Goal: Task Accomplishment & Management: Use online tool/utility

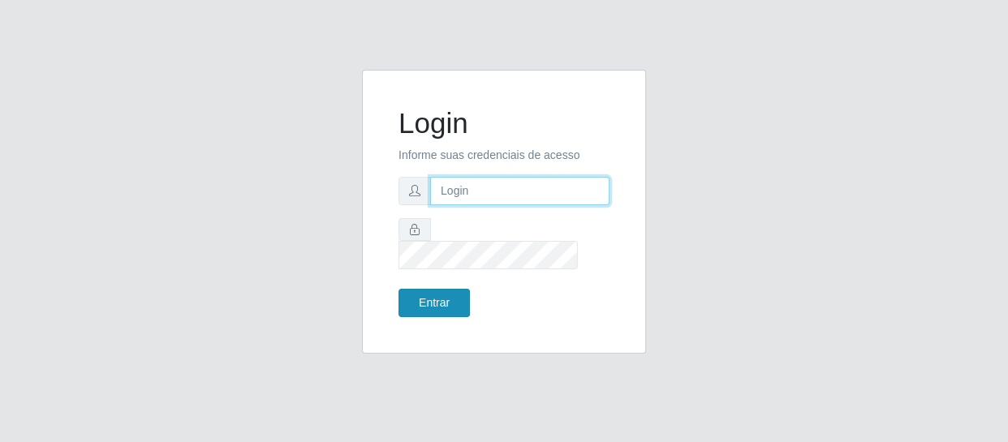
type input "[EMAIL_ADDRESS][DOMAIN_NAME]"
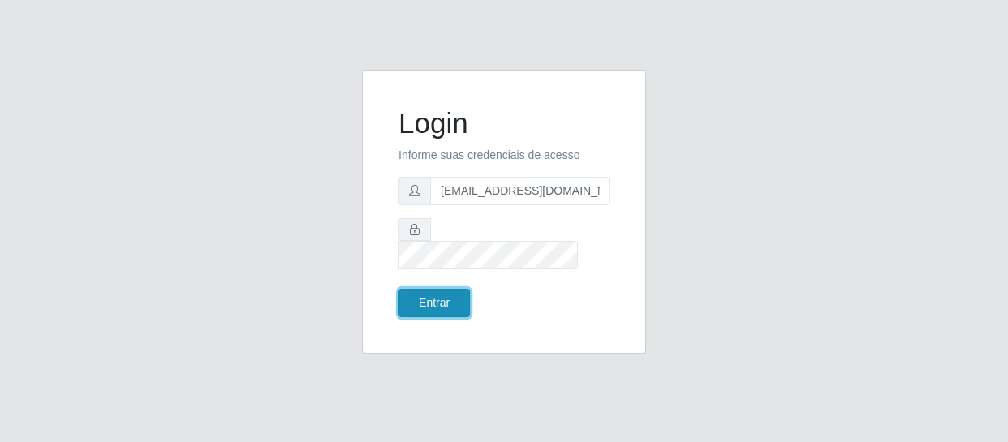
click at [432, 300] on button "Entrar" at bounding box center [433, 303] width 71 height 28
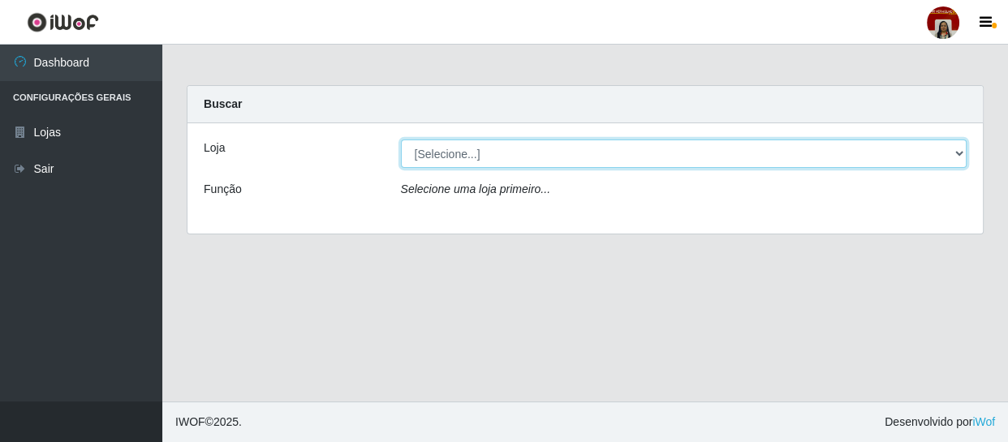
click at [510, 162] on select "[Selecione...] Mar Vermelho - Loja 04" at bounding box center [684, 154] width 566 height 28
select select "251"
click at [401, 140] on select "[Selecione...] Mar Vermelho - Loja 04" at bounding box center [684, 154] width 566 height 28
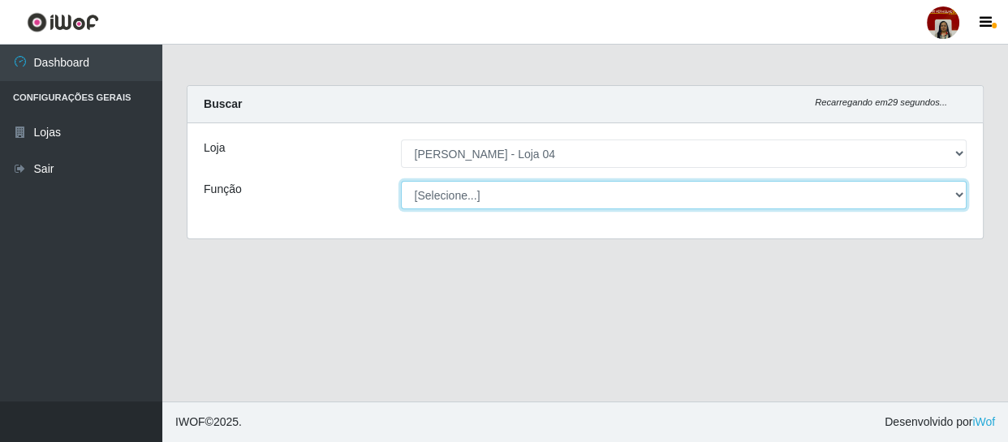
click at [515, 201] on select "[Selecione...] ASG ASG + ASG ++ Auxiliar de Depósito Auxiliar de Depósito + Aux…" at bounding box center [684, 195] width 566 height 28
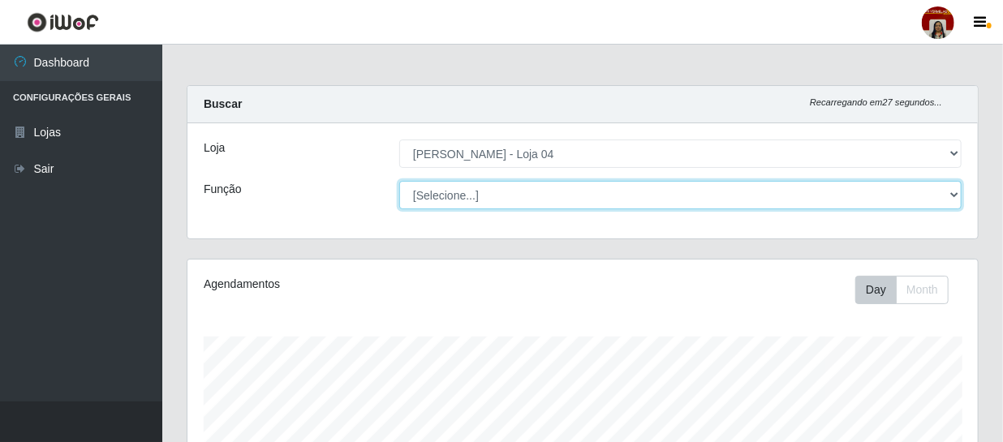
scroll to position [337, 790]
select select "22"
click at [399, 181] on select "[Selecione...] ASG ASG + ASG ++ Auxiliar de Depósito Auxiliar de Depósito + Aux…" at bounding box center [680, 195] width 562 height 28
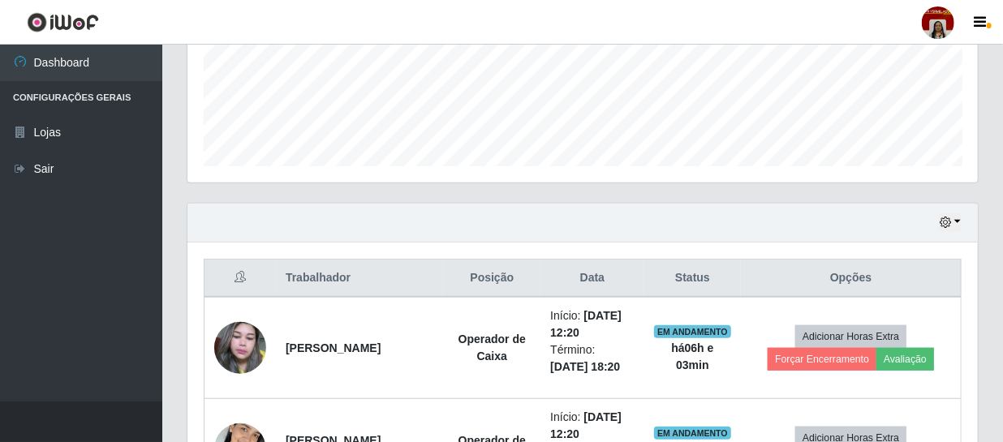
scroll to position [516, 0]
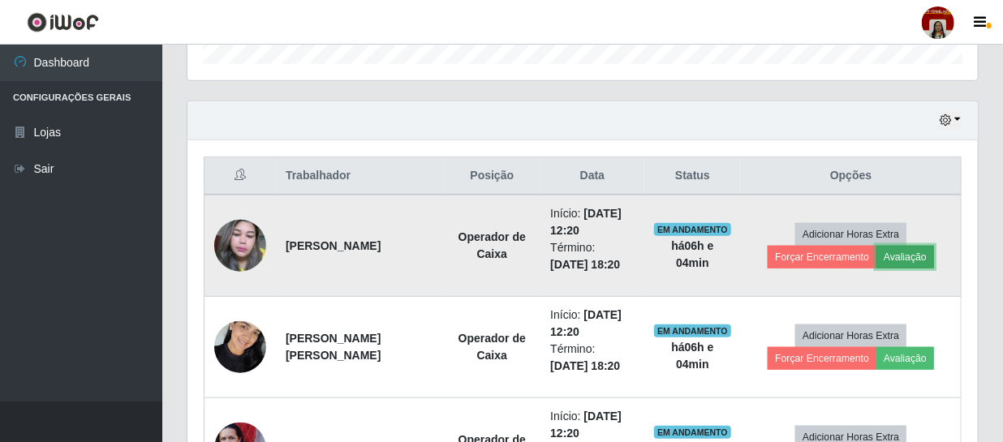
click at [914, 256] on button "Avaliação" at bounding box center [905, 257] width 58 height 23
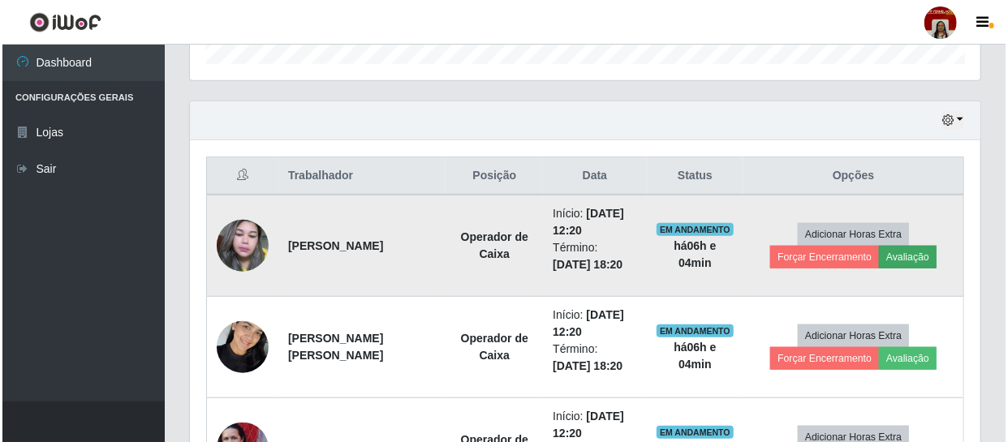
scroll to position [337, 783]
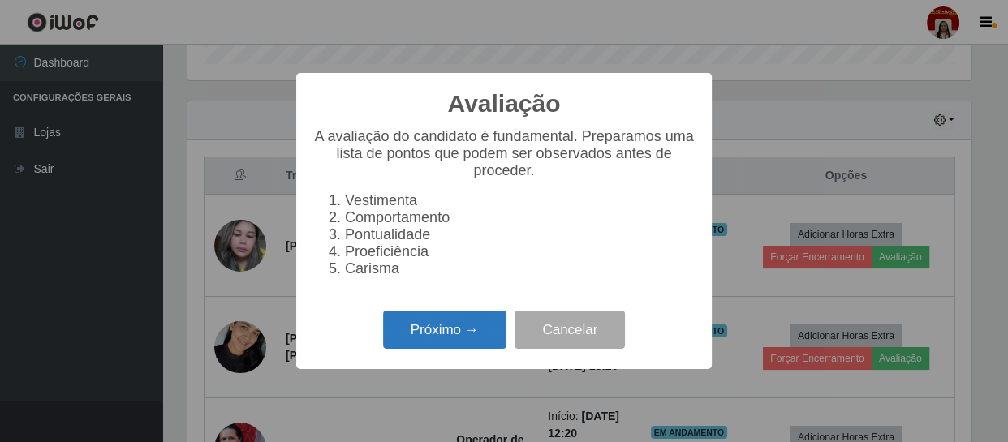
click at [458, 332] on button "Próximo →" at bounding box center [444, 330] width 123 height 38
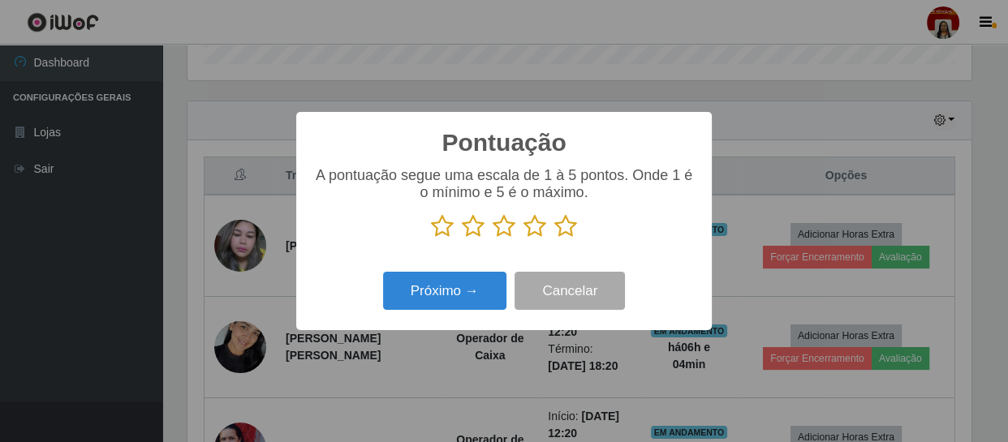
scroll to position [811210, 810762]
click at [566, 228] on icon at bounding box center [565, 226] width 23 height 24
click at [554, 239] on input "radio" at bounding box center [554, 239] width 0 height 0
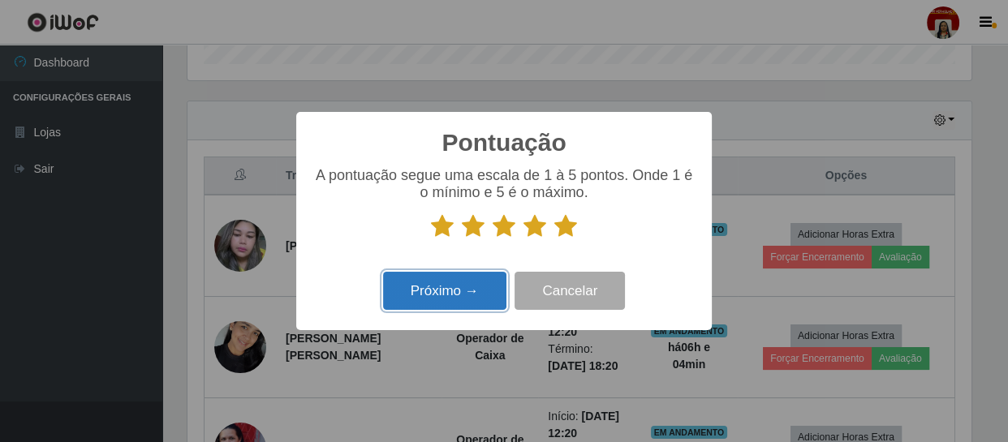
click at [441, 292] on button "Próximo →" at bounding box center [444, 291] width 123 height 38
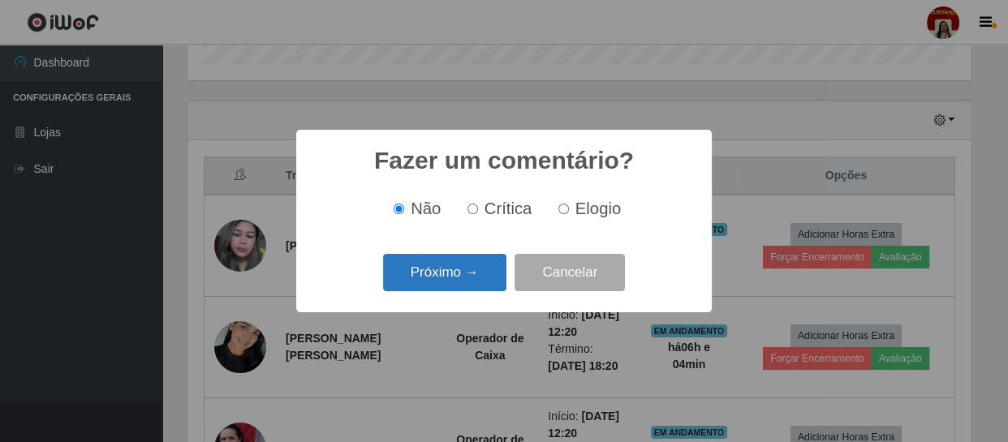
click at [449, 268] on button "Próximo →" at bounding box center [444, 273] width 123 height 38
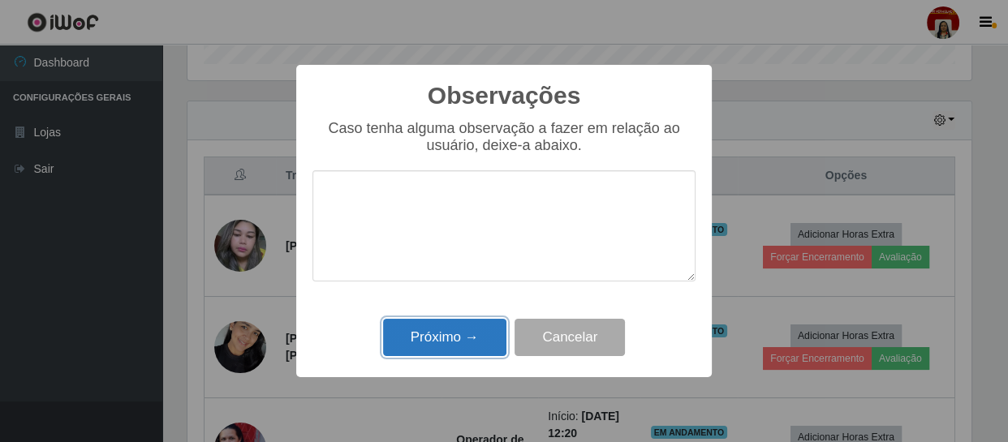
click at [455, 339] on button "Próximo →" at bounding box center [444, 338] width 123 height 38
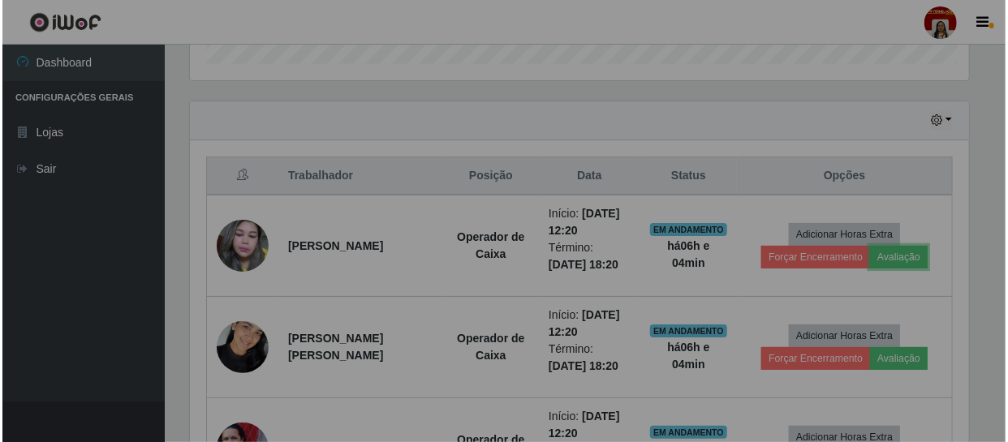
scroll to position [337, 790]
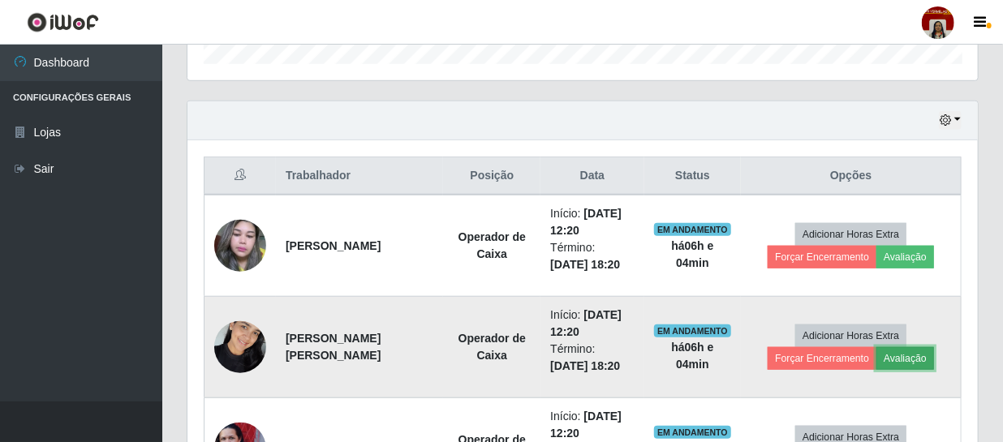
click at [908, 359] on button "Avaliação" at bounding box center [905, 358] width 58 height 23
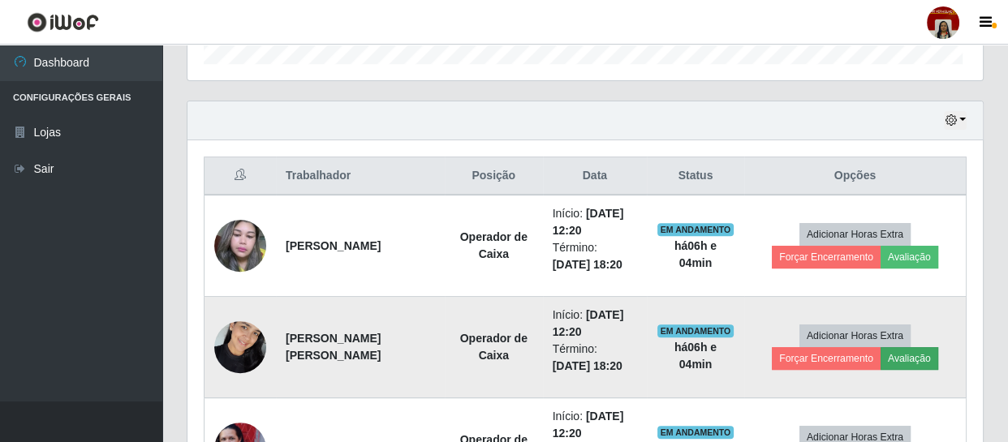
scroll to position [337, 783]
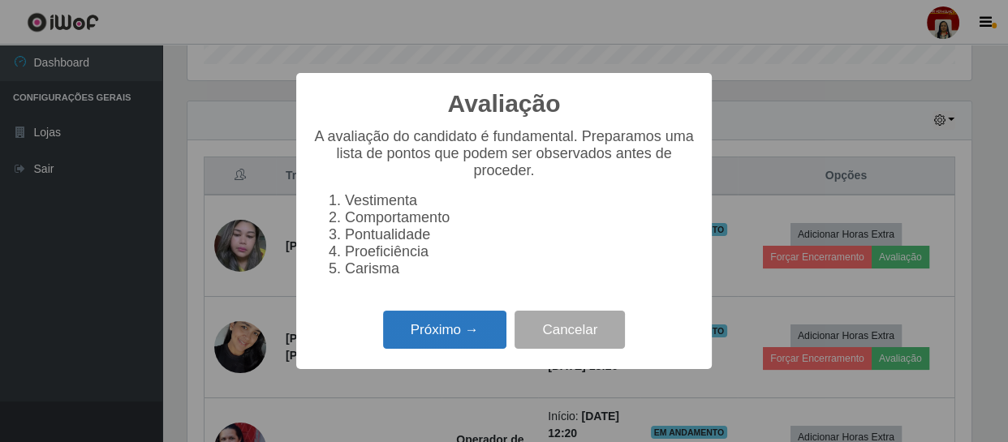
click at [456, 344] on button "Próximo →" at bounding box center [444, 330] width 123 height 38
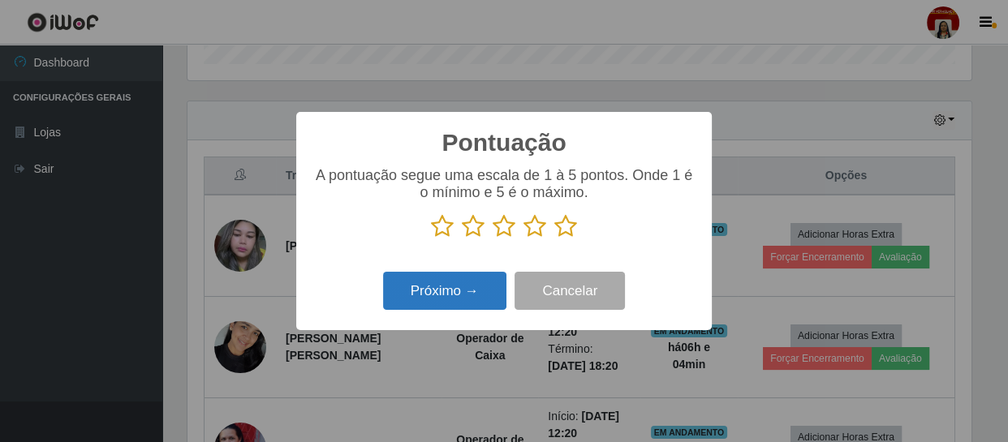
scroll to position [811210, 810762]
click at [570, 226] on icon at bounding box center [565, 226] width 23 height 24
click at [554, 239] on input "radio" at bounding box center [554, 239] width 0 height 0
click at [449, 306] on button "Próximo →" at bounding box center [444, 291] width 123 height 38
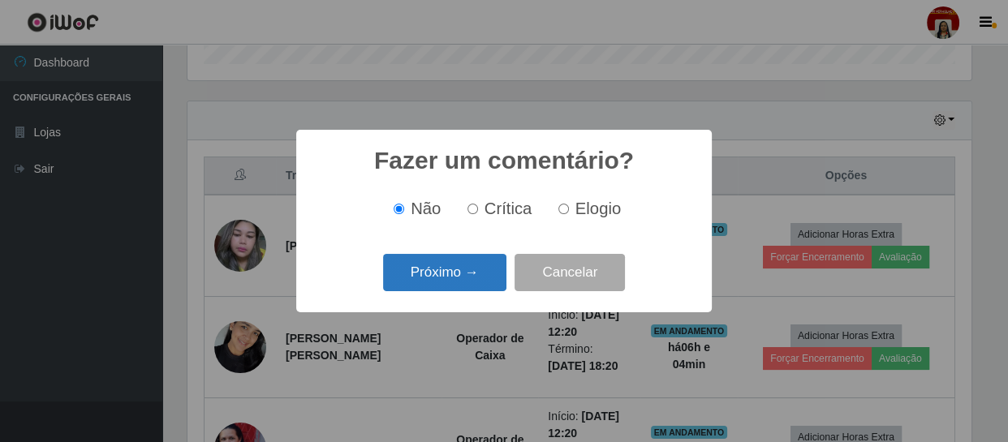
click at [463, 278] on button "Próximo →" at bounding box center [444, 273] width 123 height 38
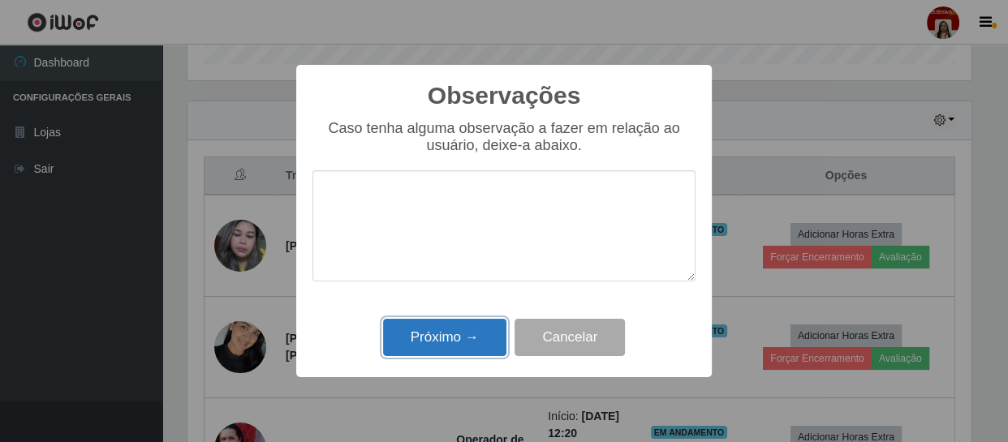
click at [467, 334] on button "Próximo →" at bounding box center [444, 338] width 123 height 38
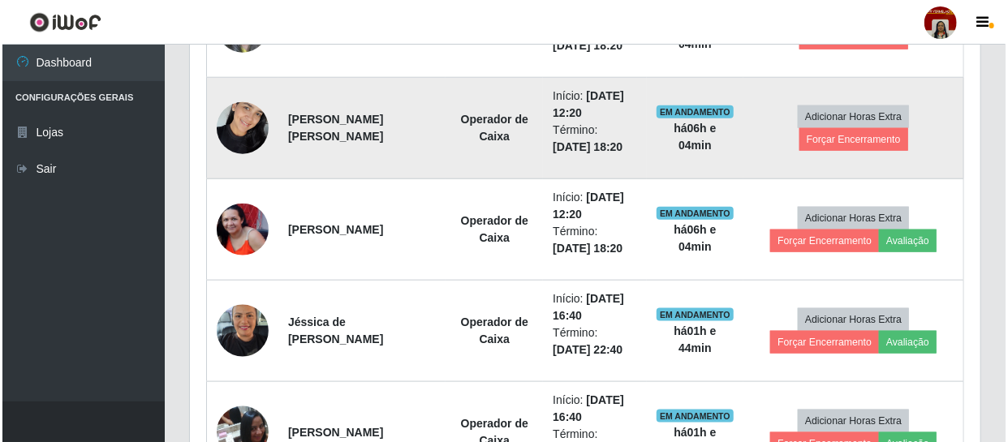
scroll to position [738, 0]
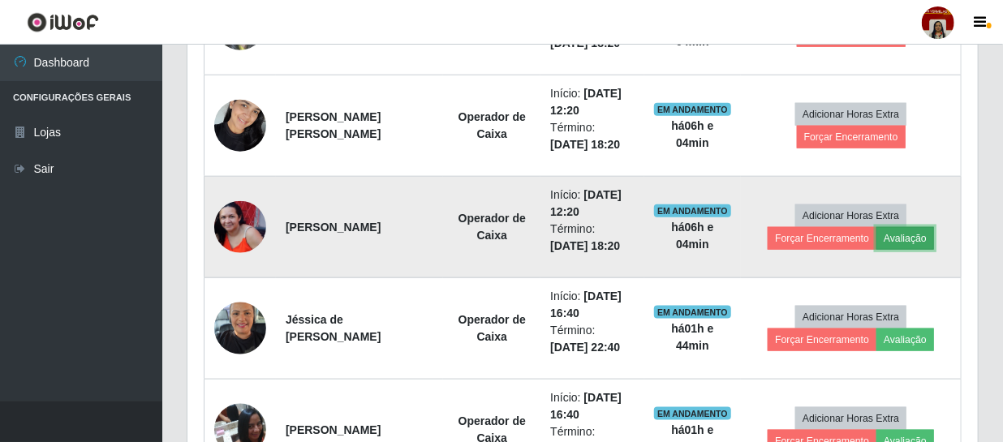
click at [893, 234] on button "Avaliação" at bounding box center [905, 238] width 58 height 23
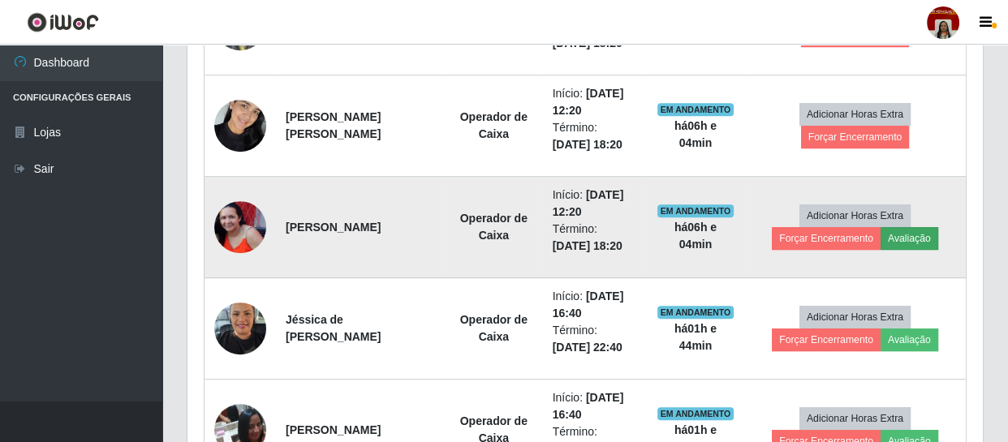
scroll to position [337, 783]
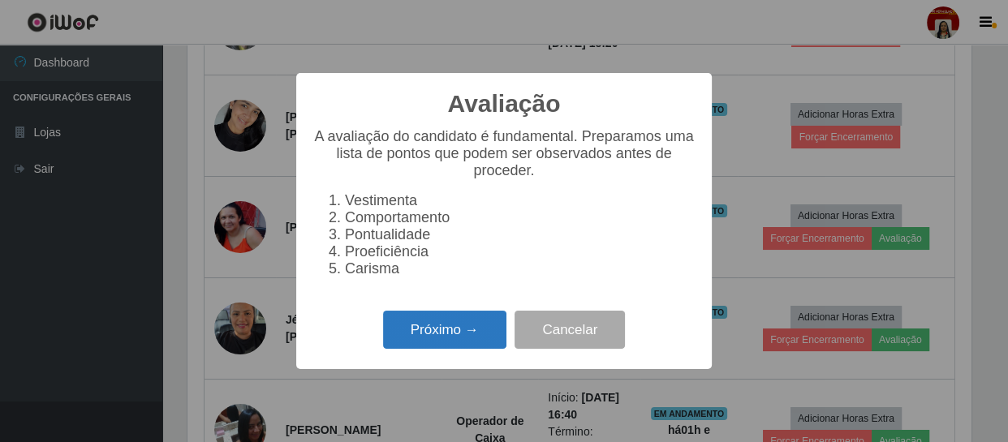
click at [463, 332] on button "Próximo →" at bounding box center [444, 330] width 123 height 38
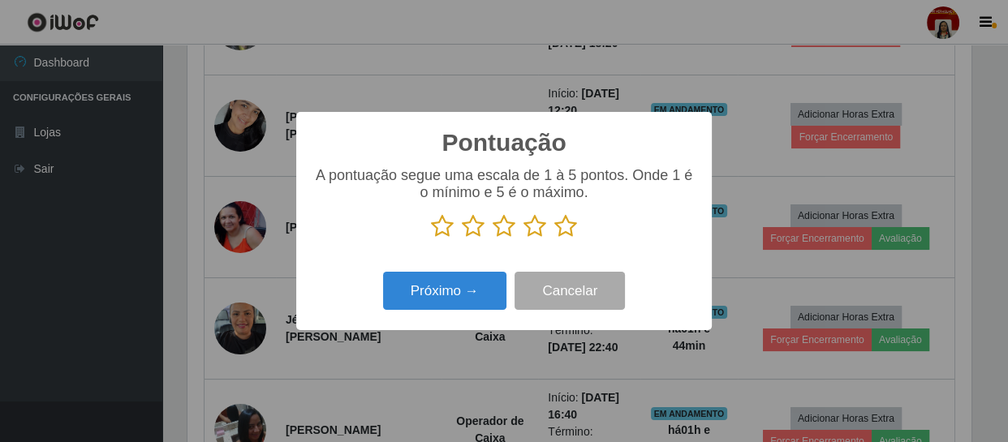
scroll to position [811210, 810762]
click at [566, 227] on icon at bounding box center [565, 226] width 23 height 24
click at [554, 239] on input "radio" at bounding box center [554, 239] width 0 height 0
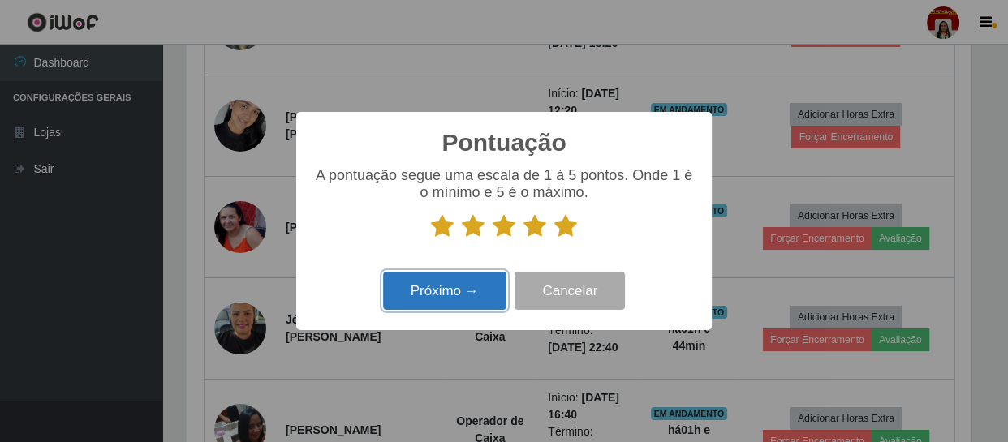
click at [482, 288] on button "Próximo →" at bounding box center [444, 291] width 123 height 38
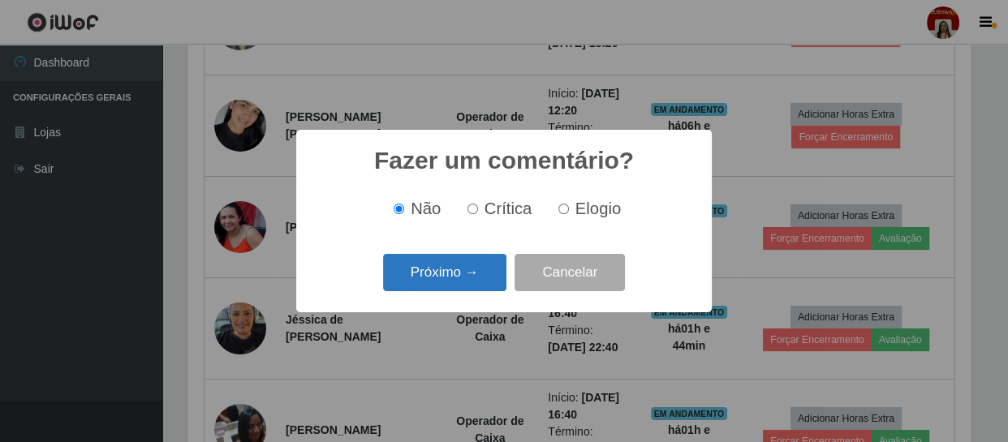
click at [469, 283] on button "Próximo →" at bounding box center [444, 273] width 123 height 38
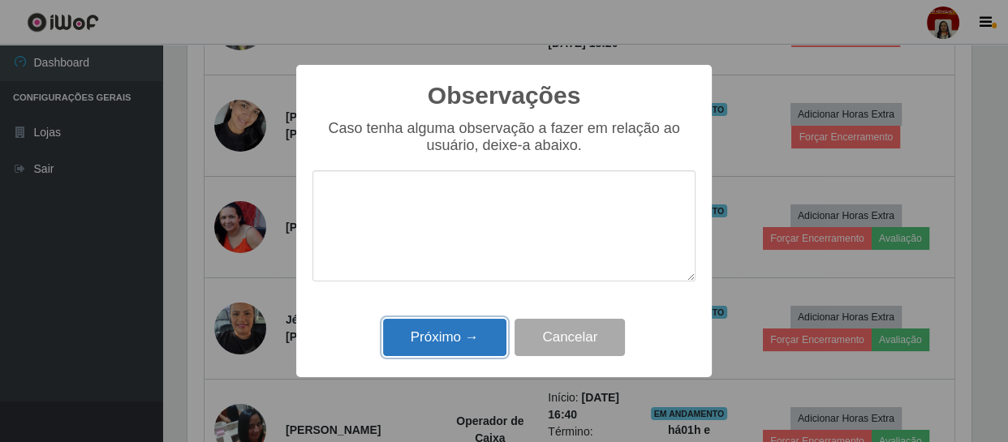
click at [447, 336] on button "Próximo →" at bounding box center [444, 338] width 123 height 38
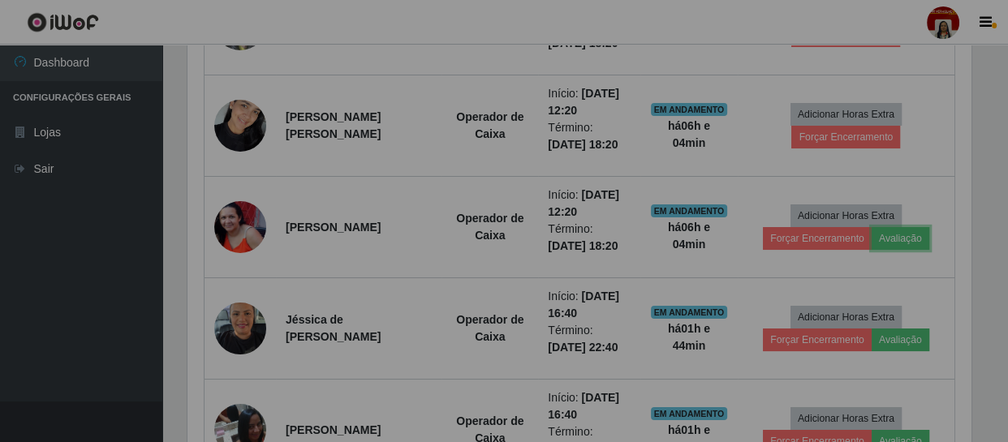
scroll to position [337, 790]
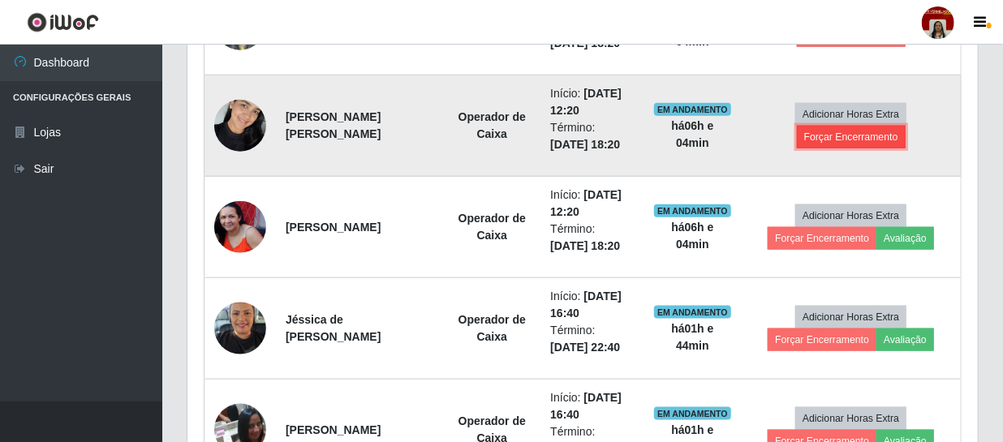
click at [851, 135] on button "Forçar Encerramento" at bounding box center [851, 137] width 109 height 23
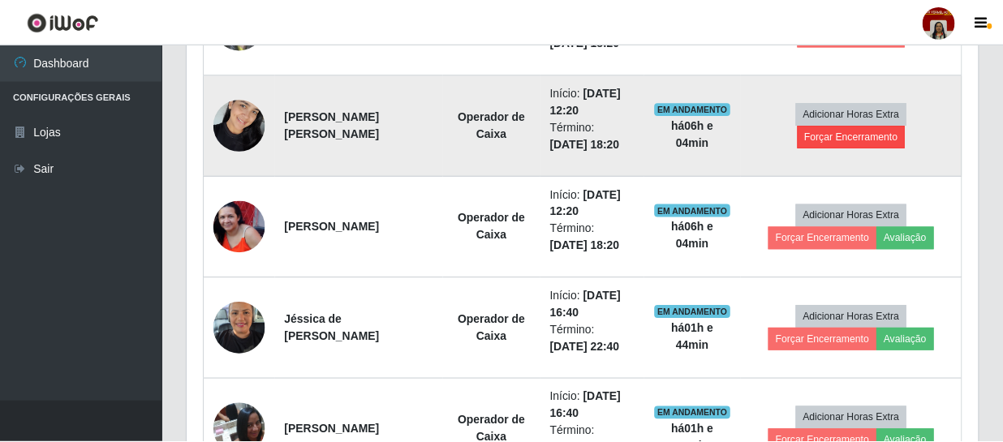
scroll to position [337, 783]
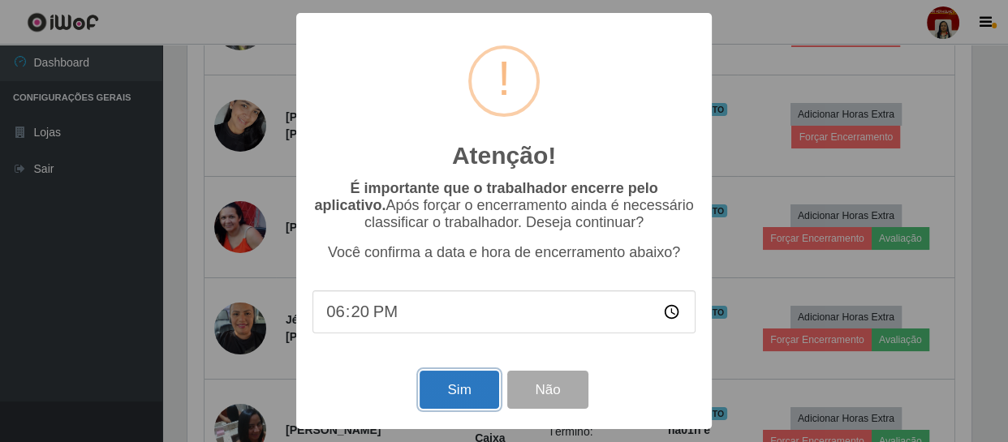
click at [450, 397] on button "Sim" at bounding box center [459, 390] width 79 height 38
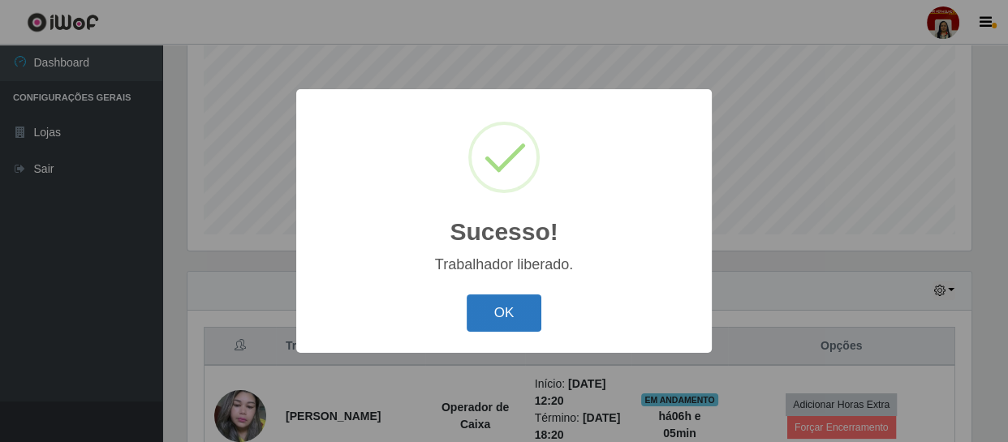
click at [532, 306] on button "OK" at bounding box center [504, 314] width 75 height 38
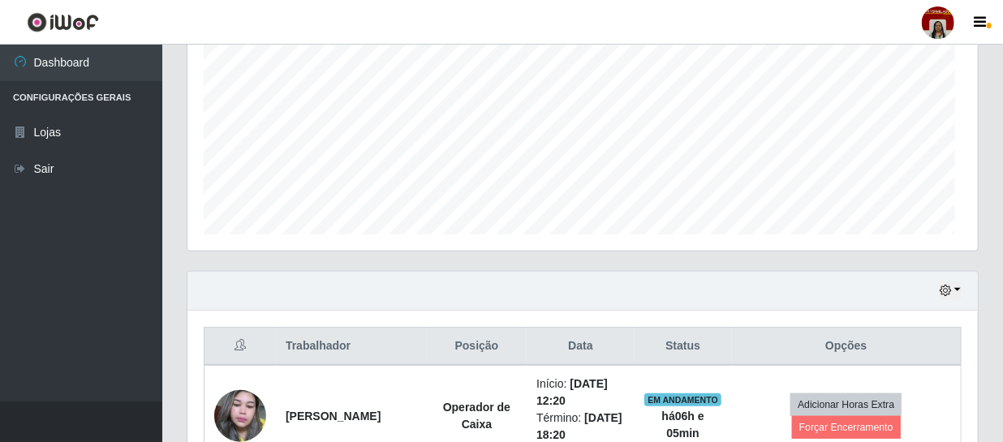
scroll to position [0, 0]
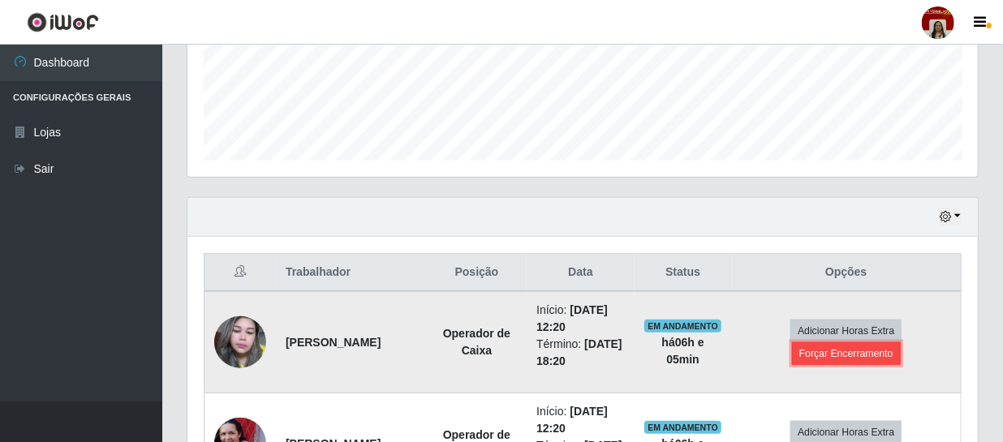
click at [855, 356] on button "Forçar Encerramento" at bounding box center [846, 353] width 109 height 23
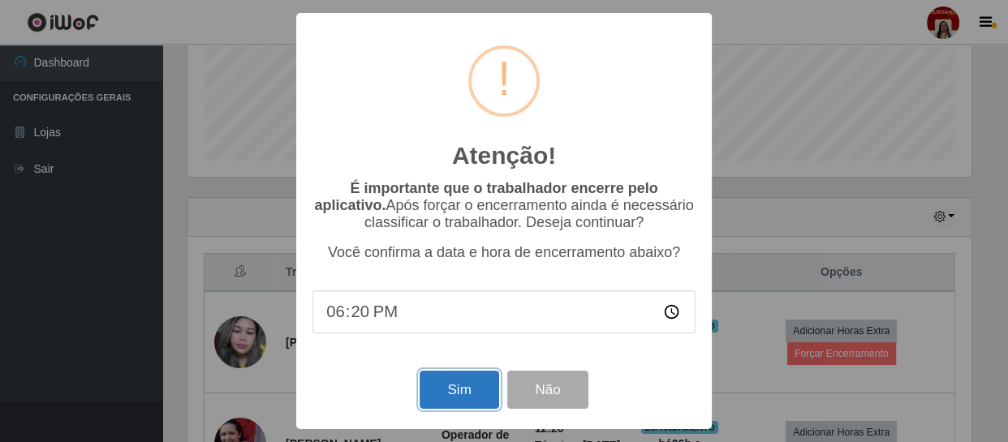
click at [450, 400] on button "Sim" at bounding box center [459, 390] width 79 height 38
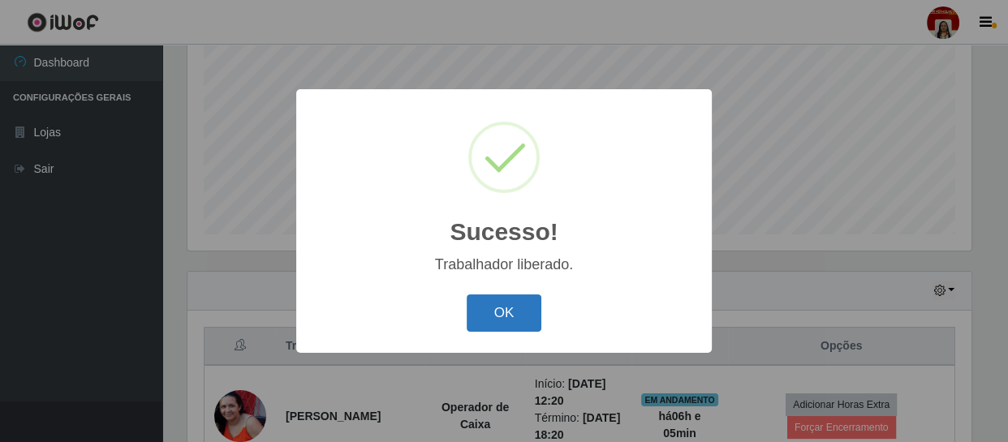
click at [508, 321] on button "OK" at bounding box center [504, 314] width 75 height 38
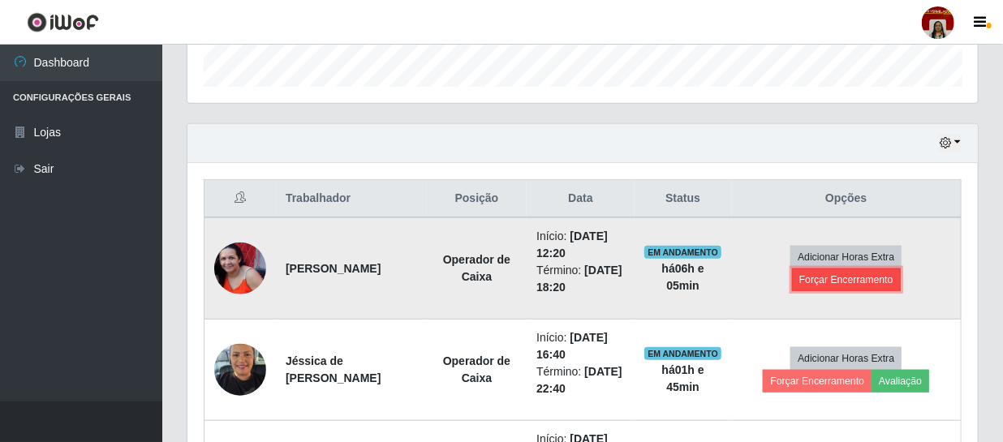
click at [868, 273] on button "Forçar Encerramento" at bounding box center [846, 280] width 109 height 23
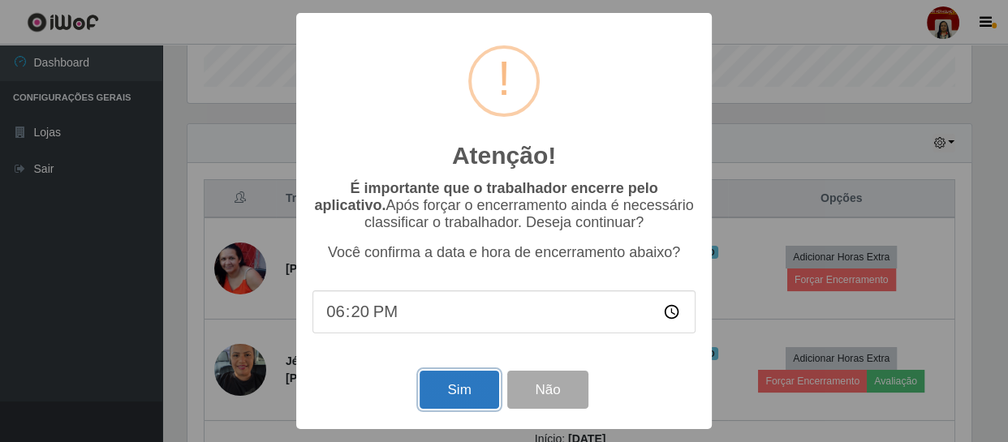
click at [459, 392] on button "Sim" at bounding box center [459, 390] width 79 height 38
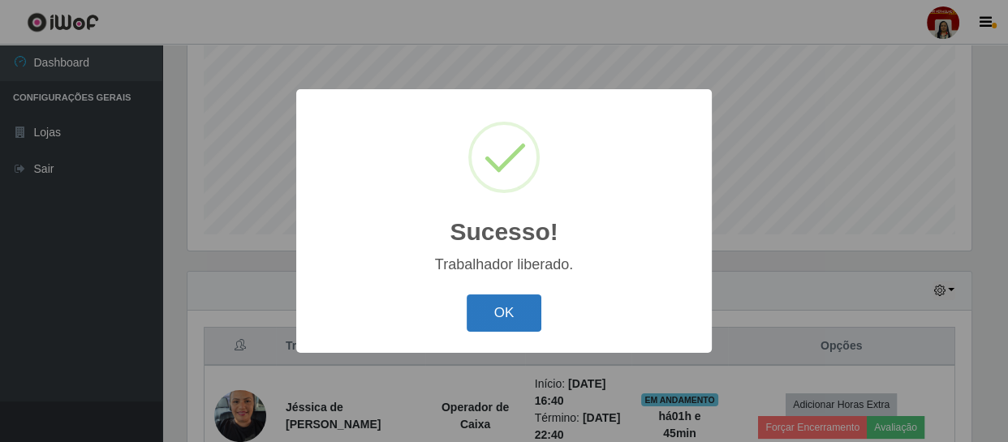
click at [500, 310] on button "OK" at bounding box center [504, 314] width 75 height 38
